Goal: Task Accomplishment & Management: Manage account settings

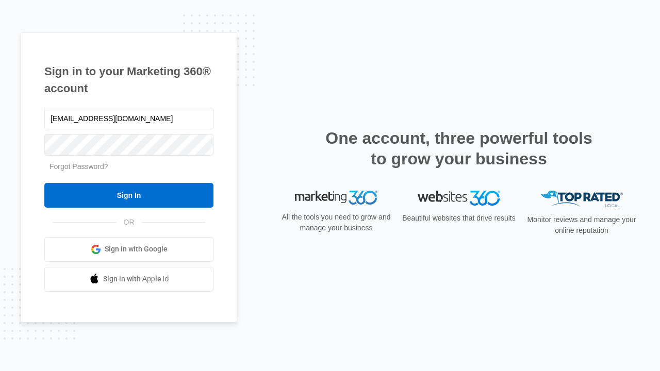
type input "dankie614@gmail.com"
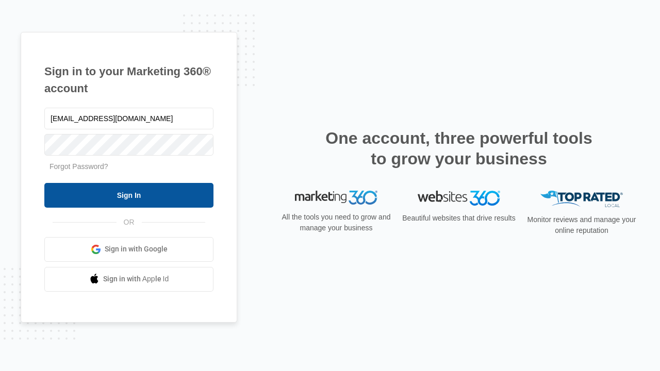
click at [129, 195] on input "Sign In" at bounding box center [128, 195] width 169 height 25
